Goal: Information Seeking & Learning: Find specific fact

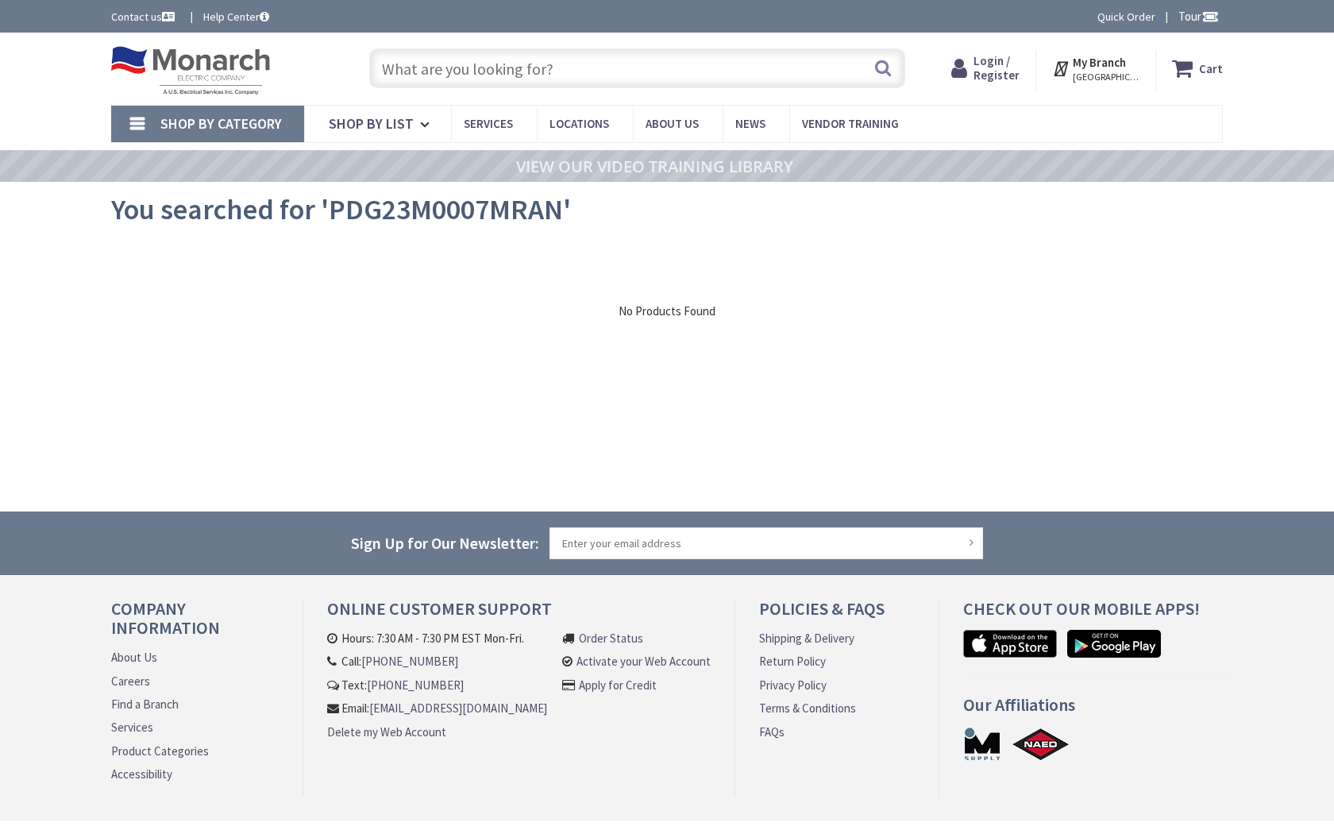
type input "[PERSON_NAME][STREET_ADDRESS]"
